Goal: Information Seeking & Learning: Learn about a topic

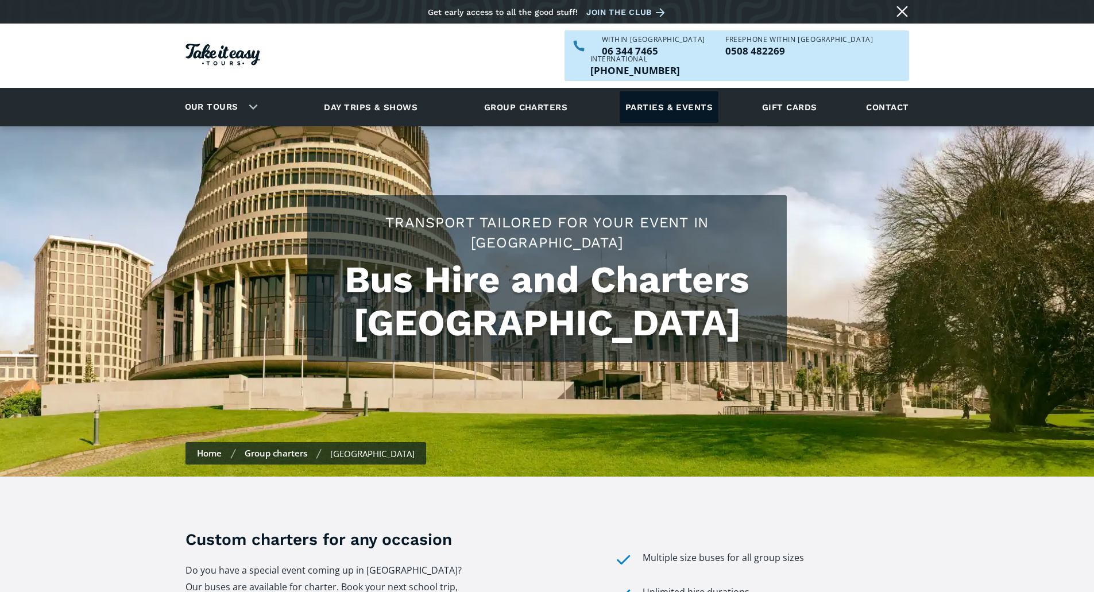
click at [538, 91] on link "Parties & events" at bounding box center [669, 107] width 99 height 32
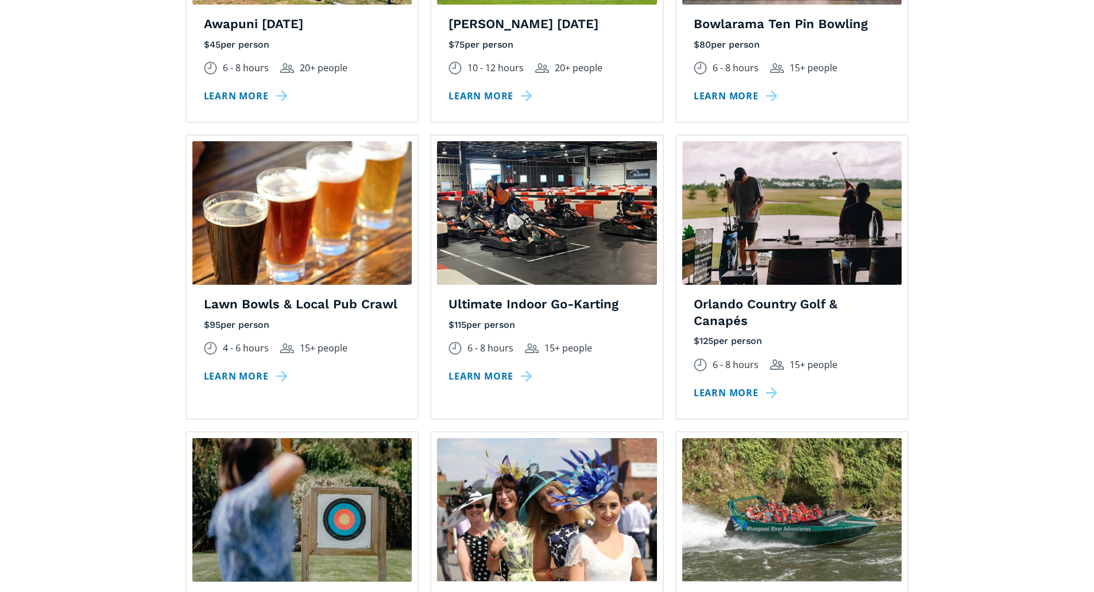
scroll to position [1091, 0]
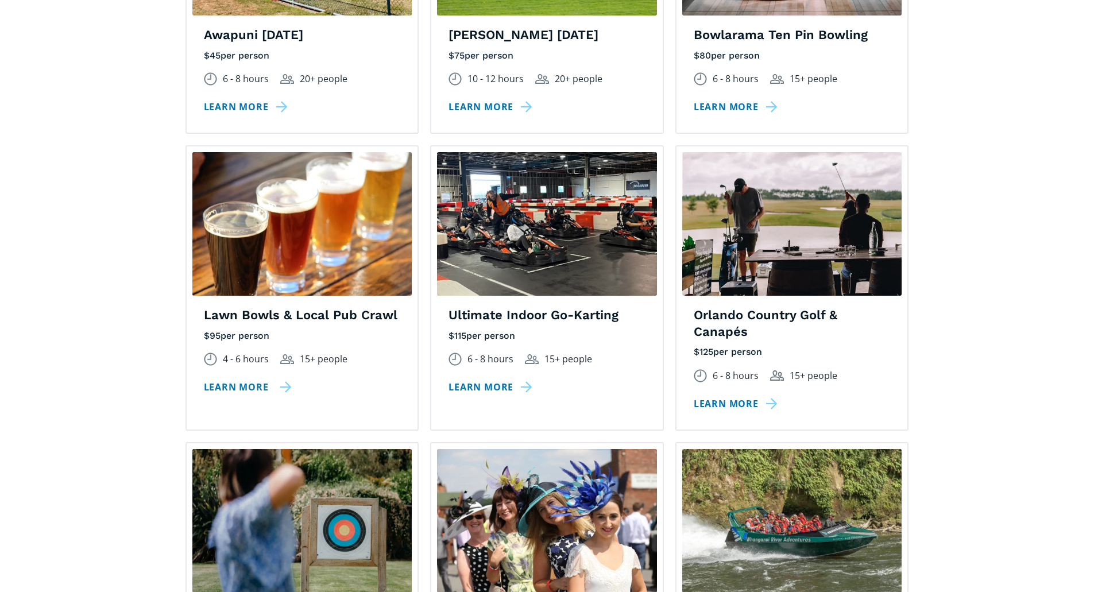
click at [235, 379] on link "Learn more" at bounding box center [248, 387] width 88 height 17
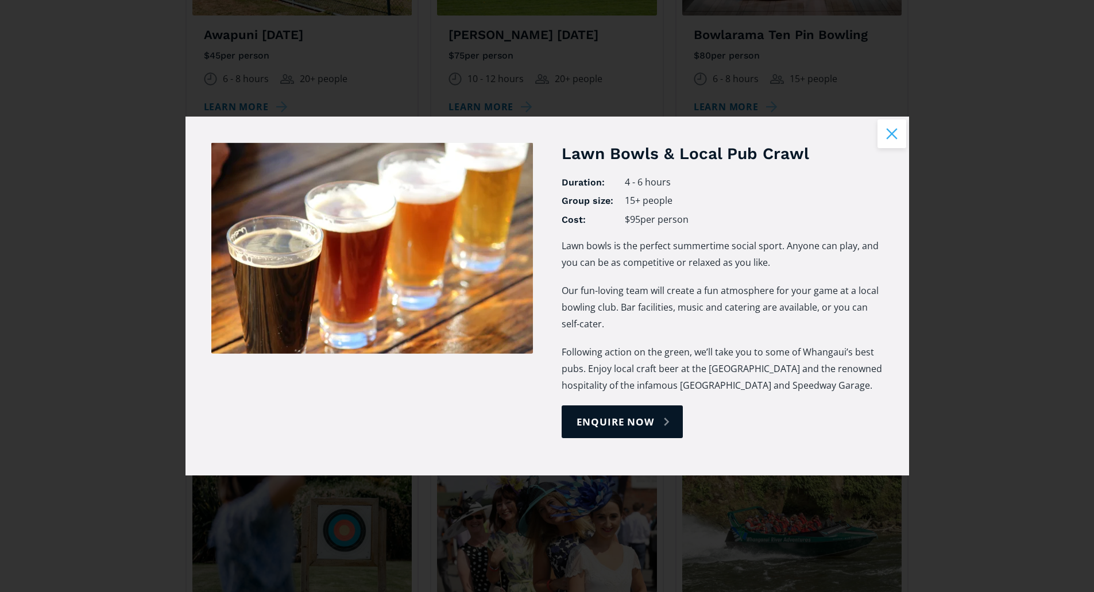
click at [893, 143] on button "Close modal" at bounding box center [892, 133] width 29 height 29
